Goal: Information Seeking & Learning: Learn about a topic

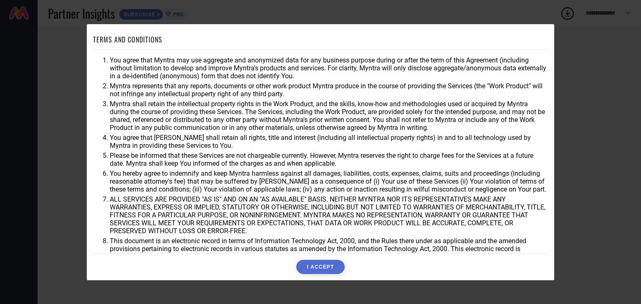
click at [322, 268] on button "I ACCEPT" at bounding box center [320, 267] width 48 height 14
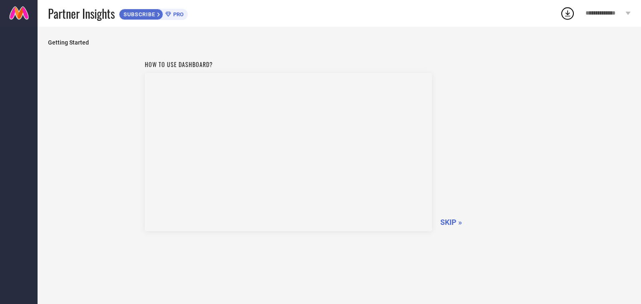
click at [624, 15] on div "**********" at bounding box center [608, 13] width 66 height 27
click at [471, 59] on div "How to use dashboard? SKIP »" at bounding box center [339, 144] width 389 height 177
click at [455, 227] on span "SKIP »" at bounding box center [451, 222] width 22 height 9
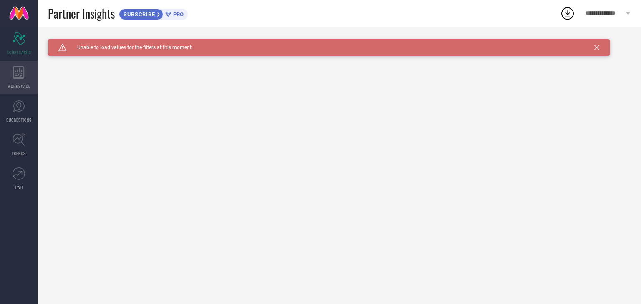
click at [13, 72] on icon at bounding box center [18, 72] width 11 height 13
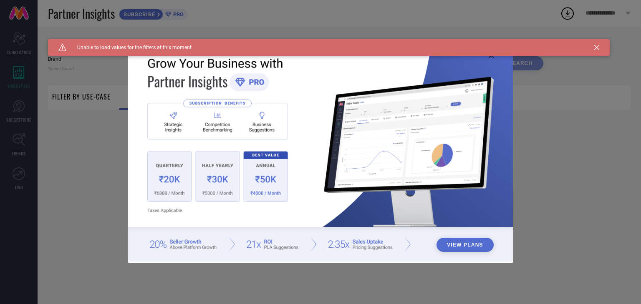
type input "1 STOP FASHION"
type input "All"
click at [15, 102] on div "View Plans" at bounding box center [320, 152] width 641 height 304
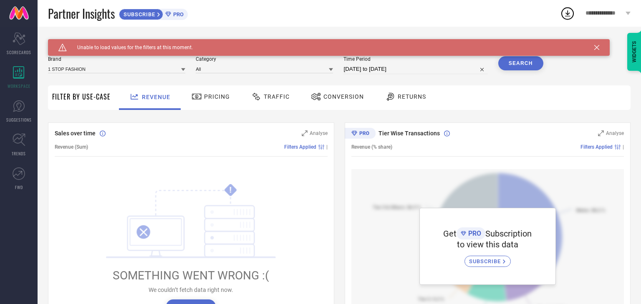
click at [211, 98] on span "Pricing" at bounding box center [217, 96] width 26 height 7
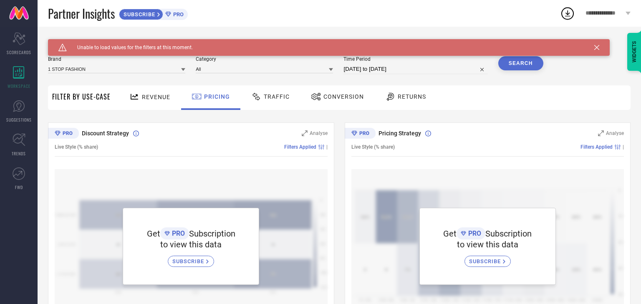
click at [159, 99] on span "Revenue" at bounding box center [156, 97] width 28 height 7
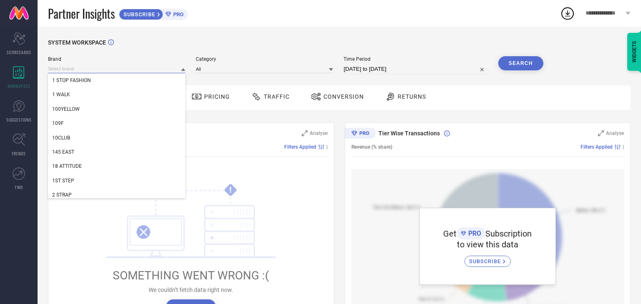
click at [147, 68] on input at bounding box center [116, 69] width 137 height 9
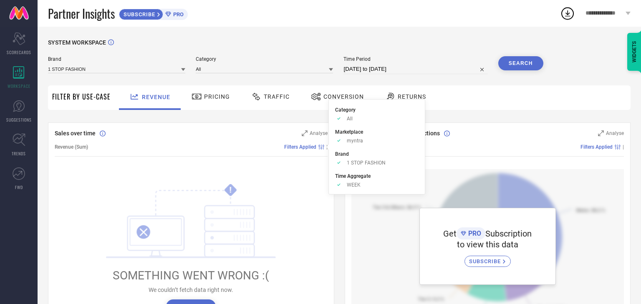
click at [300, 146] on span "Filters Applied" at bounding box center [300, 147] width 32 height 6
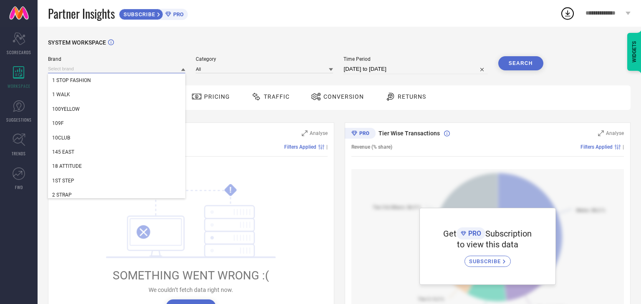
click at [161, 70] on input at bounding box center [116, 69] width 137 height 9
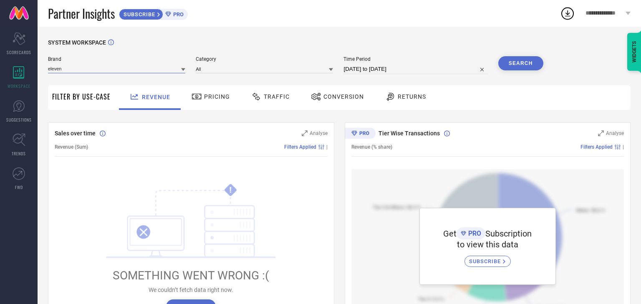
type input "eleven"
click at [183, 69] on icon at bounding box center [183, 70] width 4 height 4
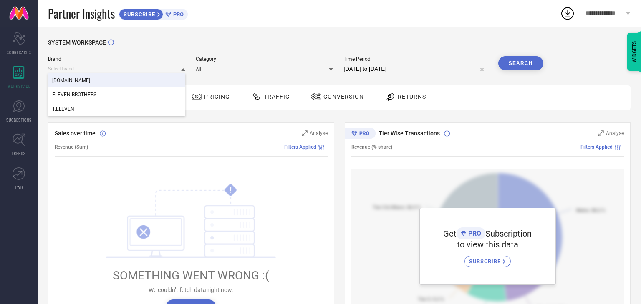
click at [132, 64] on div "[DOMAIN_NAME] ELEVEN BROTHERS T.ELEVEN" at bounding box center [116, 68] width 137 height 9
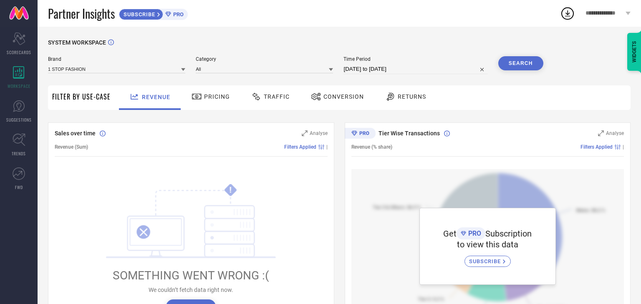
click at [185, 70] on icon at bounding box center [183, 70] width 4 height 4
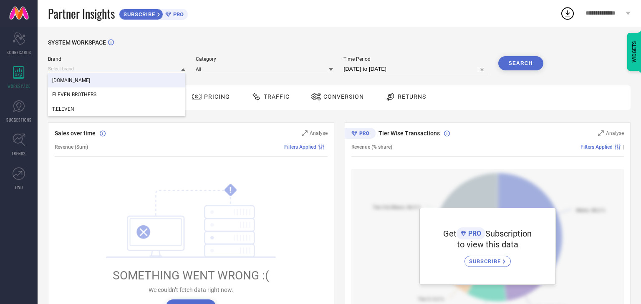
click at [111, 65] on input at bounding box center [116, 69] width 137 height 9
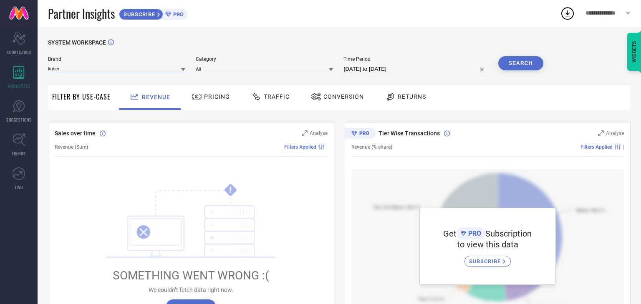
type input "kuber"
click at [182, 69] on icon at bounding box center [183, 69] width 4 height 3
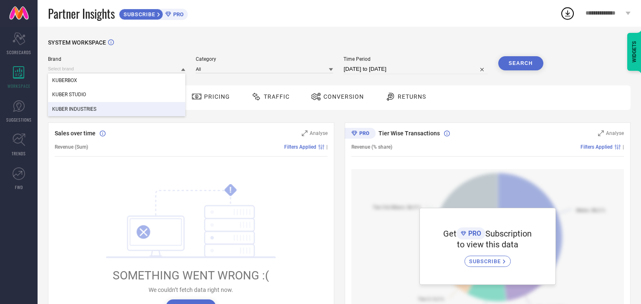
click at [117, 104] on div "KUBER INDUSTRIES" at bounding box center [116, 109] width 137 height 14
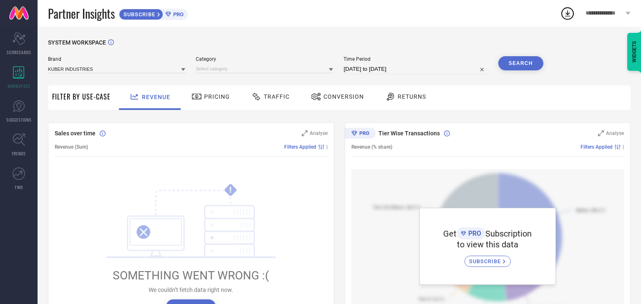
click at [518, 65] on button "Search" at bounding box center [520, 63] width 45 height 14
click at [521, 59] on div "Search" at bounding box center [520, 63] width 45 height 14
click at [261, 70] on input at bounding box center [264, 69] width 137 height 9
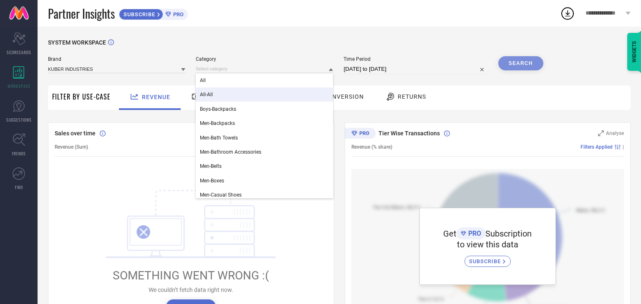
click at [406, 46] on div "SYSTEM WORKSPACE" at bounding box center [339, 47] width 582 height 17
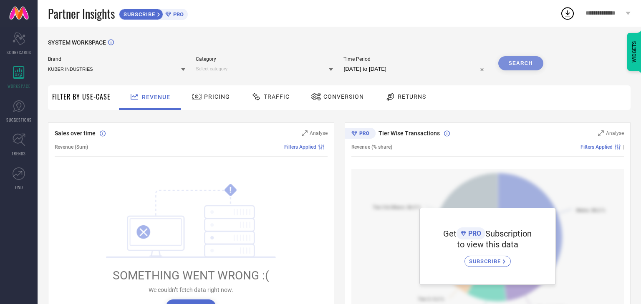
click at [527, 62] on div "Search" at bounding box center [520, 63] width 45 height 14
click at [331, 69] on icon at bounding box center [331, 69] width 4 height 3
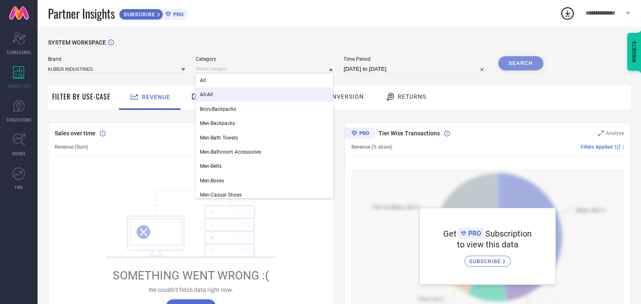
click at [277, 101] on div "All-All" at bounding box center [264, 95] width 137 height 14
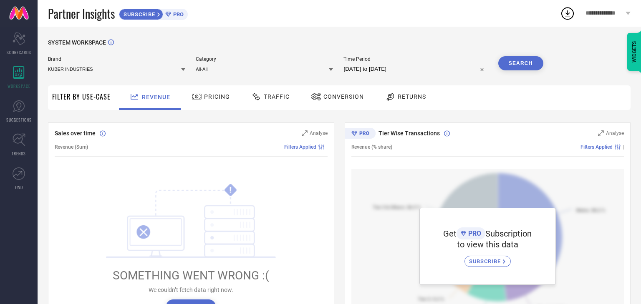
click at [508, 62] on button "Search" at bounding box center [520, 63] width 45 height 14
click at [226, 99] on span "Pricing" at bounding box center [217, 96] width 26 height 7
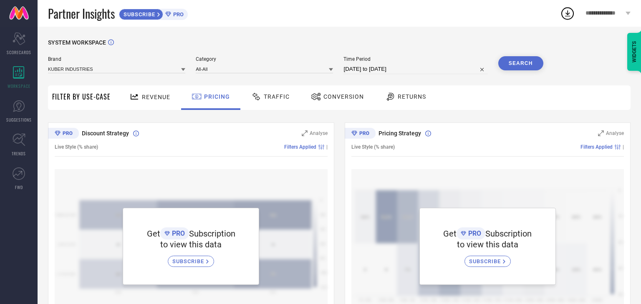
click at [282, 95] on span "Traffic" at bounding box center [277, 96] width 26 height 7
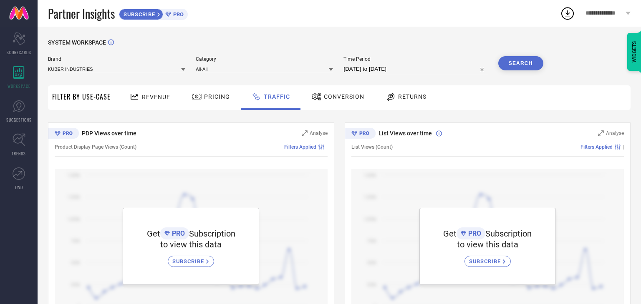
click at [331, 98] on span "Conversion" at bounding box center [344, 96] width 40 height 7
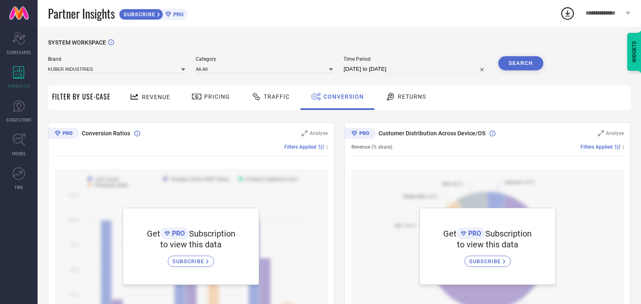
click at [407, 98] on span "Returns" at bounding box center [412, 96] width 28 height 7
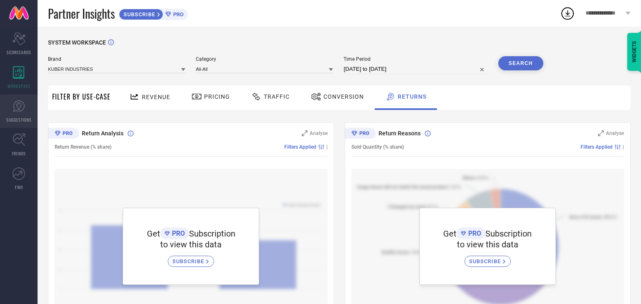
click at [18, 115] on link "SUGGESTIONS" at bounding box center [19, 111] width 38 height 33
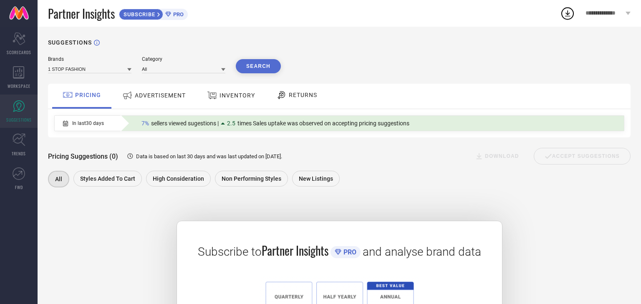
click at [138, 91] on div "ADVERTISEMENT" at bounding box center [154, 95] width 68 height 15
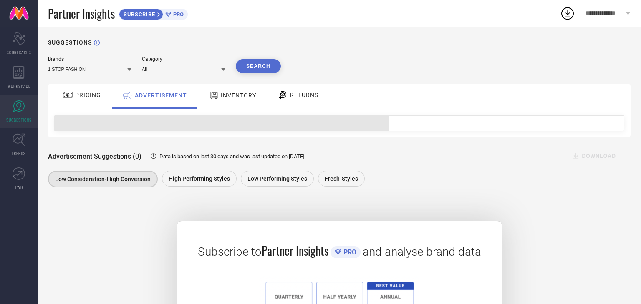
click at [79, 93] on span "PRICING" at bounding box center [88, 95] width 26 height 7
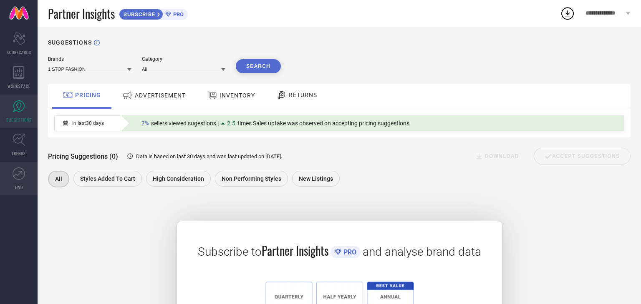
click at [22, 169] on icon at bounding box center [19, 174] width 13 height 13
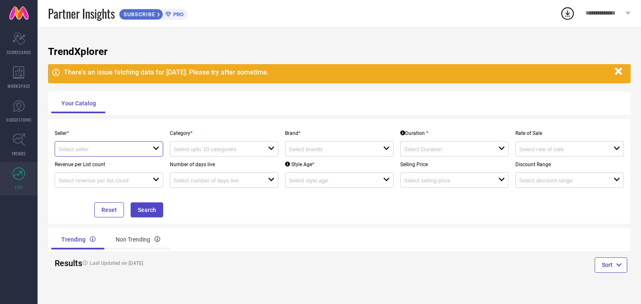
click at [131, 152] on input at bounding box center [100, 149] width 85 height 6
click at [110, 164] on li "Myntra ( MINT_1 )" at bounding box center [109, 165] width 108 height 15
type input "Myntra ( MINT_1 )"
click at [219, 151] on input at bounding box center [216, 149] width 85 height 6
click at [329, 143] on div "open" at bounding box center [339, 148] width 108 height 15
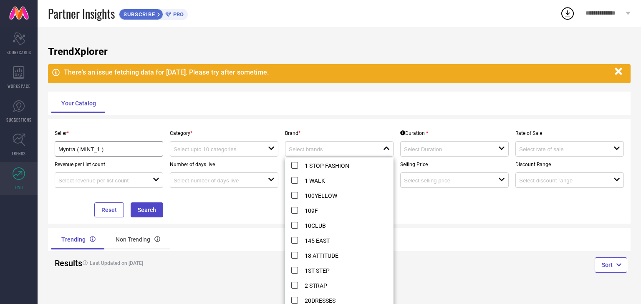
click at [221, 111] on div "Your Catalog" at bounding box center [339, 103] width 576 height 20
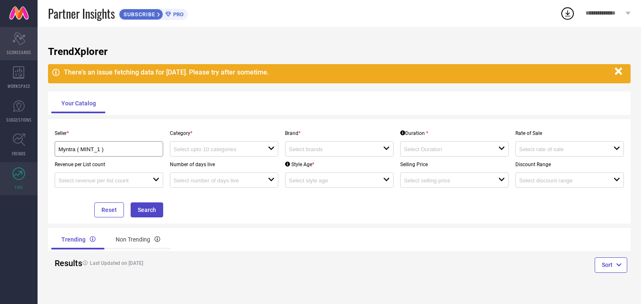
click at [16, 35] on icon at bounding box center [19, 39] width 13 height 13
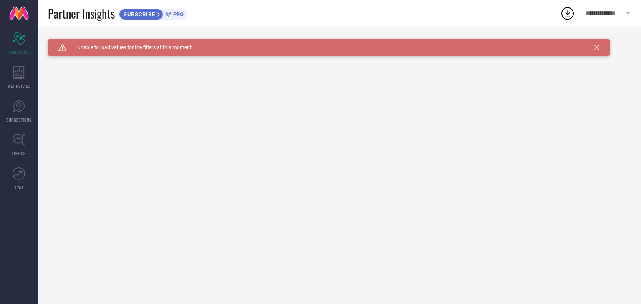
click at [159, 13] on icon at bounding box center [158, 14] width 3 height 5
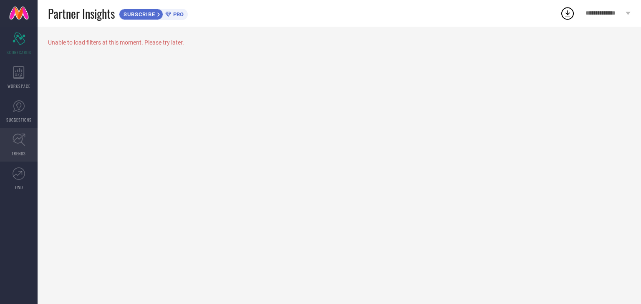
click at [31, 138] on link "TRENDS" at bounding box center [19, 144] width 38 height 33
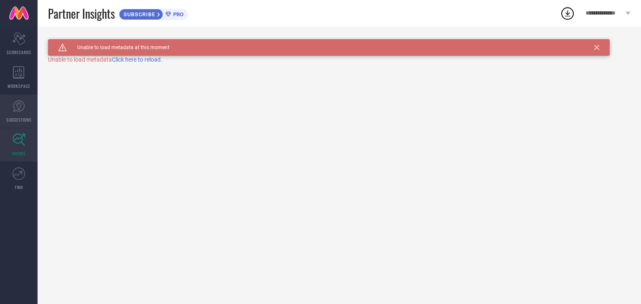
click at [13, 100] on icon at bounding box center [19, 106] width 13 height 13
